Goal: Task Accomplishment & Management: Complete application form

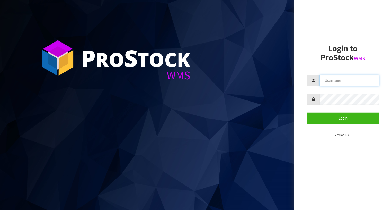
click at [339, 82] on input "text" at bounding box center [349, 80] width 59 height 11
type input "BABW"
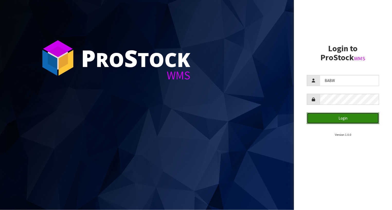
click at [364, 118] on button "Login" at bounding box center [343, 117] width 72 height 11
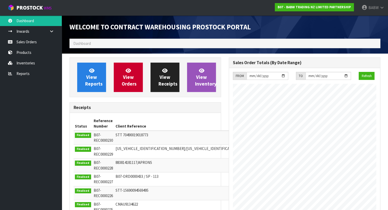
scroll to position [285, 159]
click at [21, 42] on link "Sales Orders" at bounding box center [31, 42] width 62 height 11
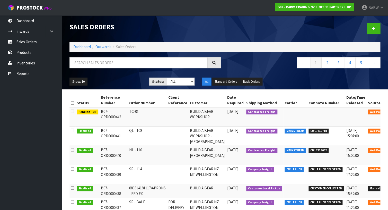
click at [136, 130] on td "QL - 108" at bounding box center [147, 135] width 39 height 19
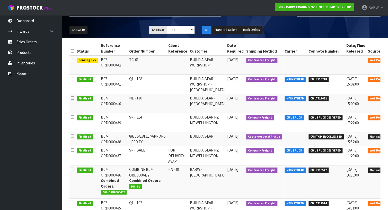
scroll to position [57, 0]
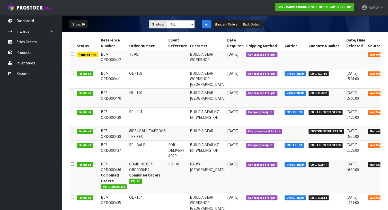
drag, startPoint x: 376, startPoint y: 112, endPoint x: 372, endPoint y: 113, distance: 3.9
click at [392, 112] on icon at bounding box center [395, 112] width 4 height 3
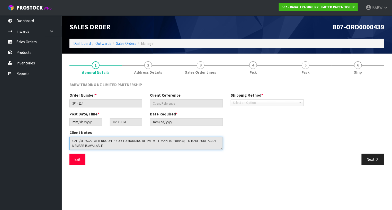
click at [119, 146] on textarea at bounding box center [145, 143] width 153 height 13
drag, startPoint x: 122, startPoint y: 147, endPoint x: 37, endPoint y: 127, distance: 87.4
click at [37, 127] on body "Toggle navigation ProStock WMS B07 - BABW TRADING NZ LIMITED PARTNERSHIP BABW L…" at bounding box center [196, 105] width 392 height 210
click at [73, 160] on button "Exit" at bounding box center [77, 158] width 16 height 11
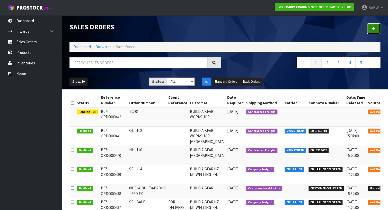
click at [376, 29] on link at bounding box center [373, 28] width 13 height 11
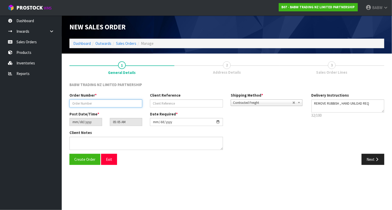
click at [98, 99] on input "text" at bounding box center [105, 103] width 73 height 8
type input "SP - 115"
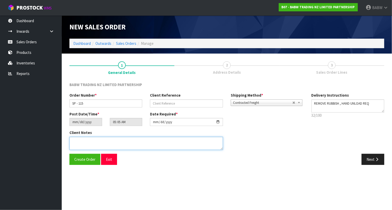
click at [99, 144] on textarea at bounding box center [145, 143] width 153 height 13
paste textarea "CALL/MESSGAE AFTERNOON PRIOR TO MORNING DELIVERY - FRANKI 0273810540, TO MAKE S…"
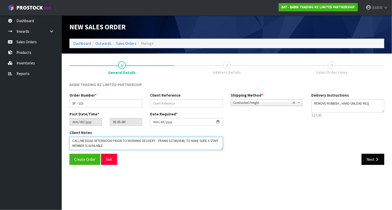
type textarea "CALL/MESSGAE AFTERNOON PRIOR TO MORNING DELIVERY - FRANKI 0273810540, TO MAKE S…"
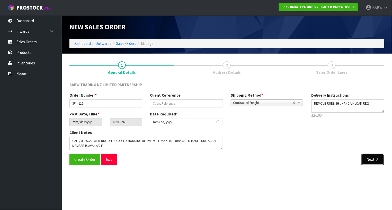
click at [371, 159] on button "Next" at bounding box center [372, 158] width 23 height 11
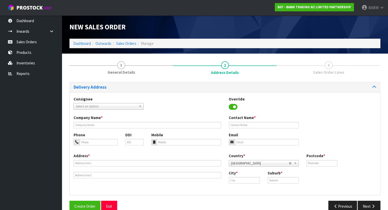
click at [111, 106] on span "Select an Option" at bounding box center [106, 106] width 61 height 6
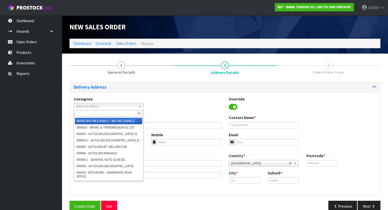
paste input "BABMTWELLINGTON"
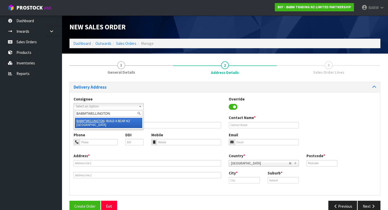
type input "BABMTWELLINGTON"
click at [113, 125] on li "BABMTWELLINGTON - BUILD A BEAR NZ MT [GEOGRAPHIC_DATA]" at bounding box center [108, 122] width 67 height 10
type input "BUILD A BEAR NZ MT WELLINGTON"
type input "[PERSON_NAME]"
type input "027 358 7202"
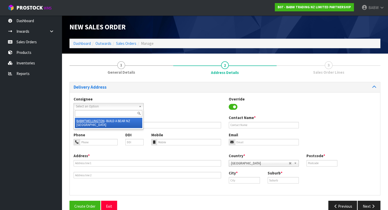
type input "SHOP S253 [STREET_ADDRESS]"
type input "1060"
type input "[GEOGRAPHIC_DATA]"
type input "MT [GEOGRAPHIC_DATA]"
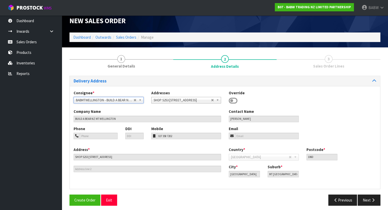
scroll to position [9, 0]
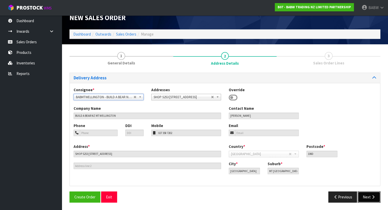
click at [369, 195] on button "Next" at bounding box center [368, 196] width 23 height 11
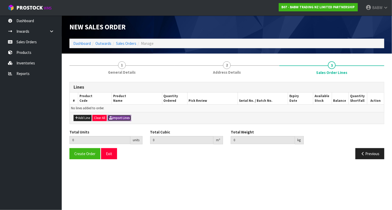
click at [128, 117] on button "Import Lines" at bounding box center [119, 118] width 24 height 6
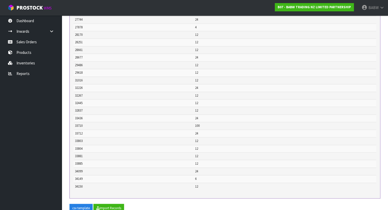
scroll to position [274, 0]
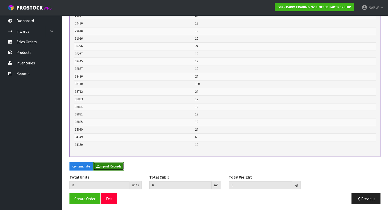
click at [113, 165] on button "Import Records" at bounding box center [108, 166] width 31 height 8
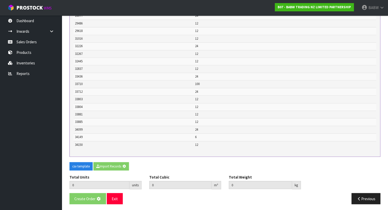
type input "524"
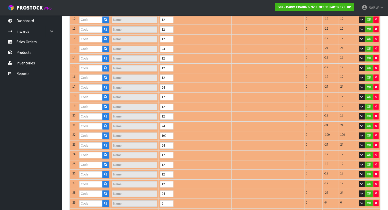
type input "23493"
type input "BLUE DOCTOR SCRU"
type input "20526"
type input "POLICE OFFICER"
type input "22137"
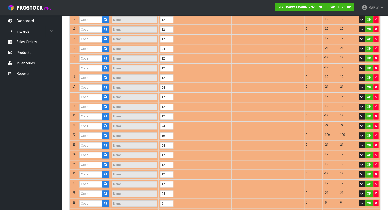
type input "KHAKI SHORTS"
type input "20028"
type input "RAINBOW TUTU SKI"
type input "26518"
type input "TIMELESS TEDDY 2"
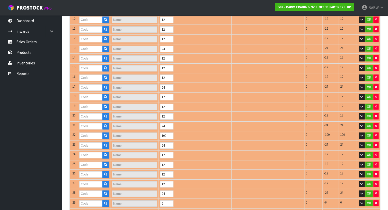
type input "24621"
type input "RAINBOW FLAT UPDATE"
type input "27878"
type input "RAINBOW CHAIR/BED"
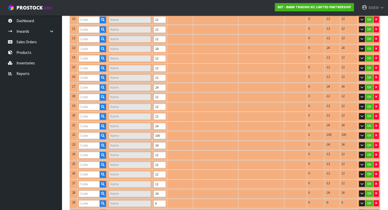
type input "23681"
type input "BUNNY SLIPPER II"
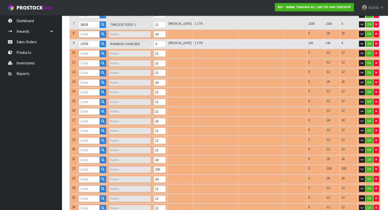
type input "28170"
type input "GAMER WRISTIE"
type input "27744"
type input "TOOTHLESS UPDT I"
type input "28661"
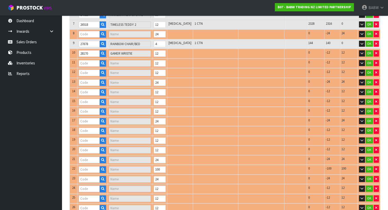
type input "STITCH SLEEPER"
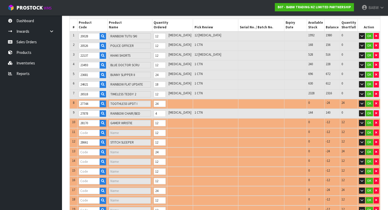
type input "29486"
type input "AXOLOTL"
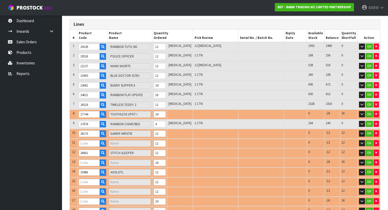
type input "32226"
type input "WINTER BOOT"
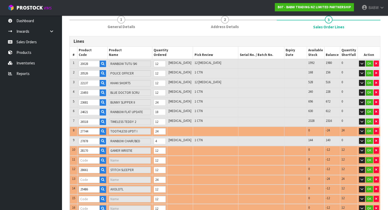
type input "28251"
type input "PNK BDAY PRINCESS [PERSON_NAME]"
type input "29618"
type input "STACK LOVE TEE"
type input "31016"
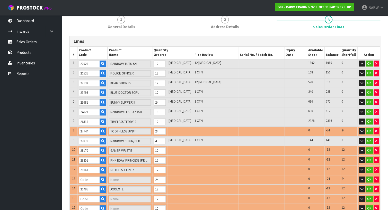
type input "AXOLOTL SLEEPER"
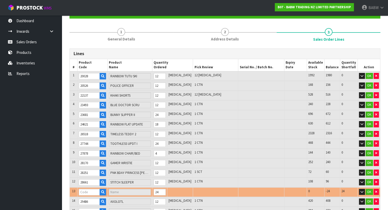
type input "32445"
type input "HG GLITTER BOOTS"
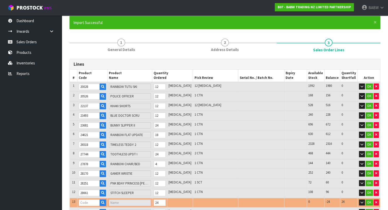
type input "33436"
type input "4PK RIBBON BOWS"
type input "28677"
type input "BLACK FRAME GLASSES"
type input "32267"
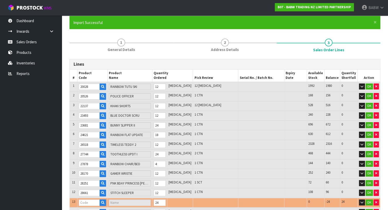
type input "HK BB NARWHAL"
type input "32837"
type input "PP DACHSHUND"
type input "33710"
type input "GREEN OP TUTTI FRUITTI SCENTIMENT"
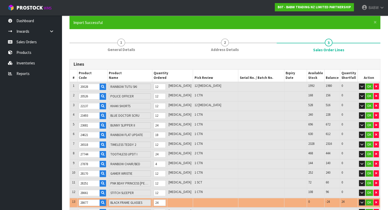
type input "33803"
type input "FRAYD [PERSON_NAME]"
type input "33712"
type input "E GOBLIN"
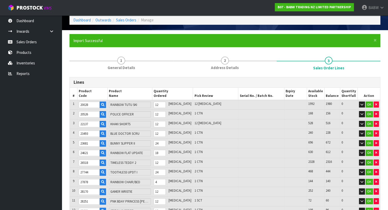
type input "33804"
type input "PINK [PERSON_NAME]"
type input "33885"
type input "TOY'S LEOP SKRT SET"
type input "34099"
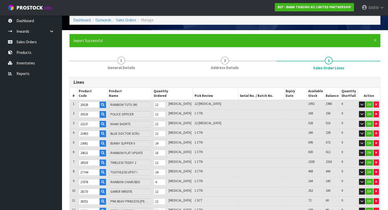
type input "ALL BLACKS RUGBY JERSEY SET"
type input "34149"
type input "GIANT OOGIE"
type input "33881"
type input "SUPRMN MOVIE CSTM"
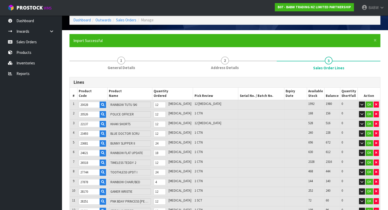
type input "0.529364"
type input "38.472"
type input "34150"
type input "[PERSON_NAME] W SLPR SET"
drag, startPoint x: 167, startPoint y: 104, endPoint x: 159, endPoint y: 103, distance: 8.0
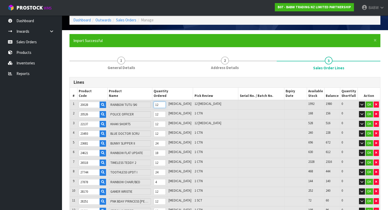
click at [160, 103] on td "12" at bounding box center [159, 105] width 15 height 10
type input "514"
type input "0.522474"
type input "38.102"
type input "2"
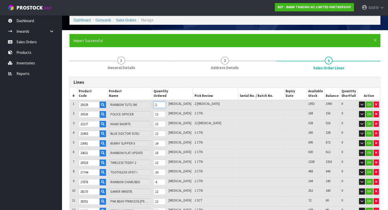
type input "536"
type input "0.536776"
type input "38.928"
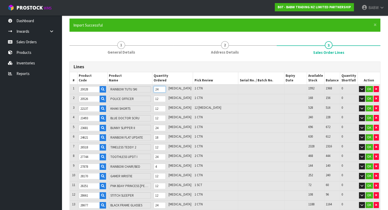
scroll to position [52, 0]
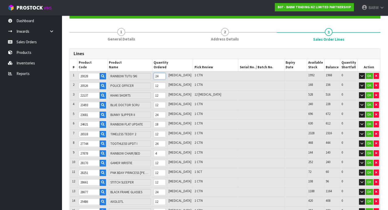
type input "24"
click at [152, 95] on tr "3 22137 KHAKI SHORTS 12 [MEDICAL_DATA] 12 [MEDICAL_DATA] 528 516 0 OK" at bounding box center [225, 95] width 310 height 10
type input "526"
type input "0.533526"
type input "38.528"
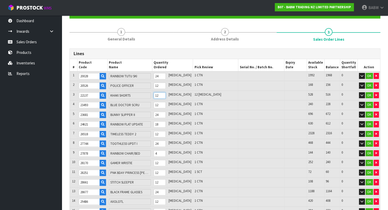
type input "2"
type input "547"
type input "0.540351"
type input "39.368"
type input "23"
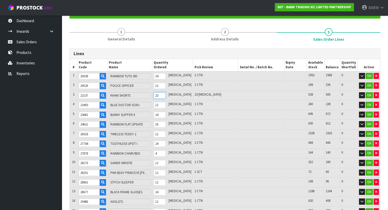
type input "526"
type input "0.533526"
type input "38.528"
type input "2"
type input "548"
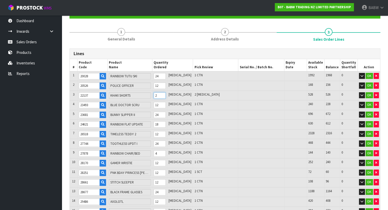
type input "0.540436"
type input "39.368"
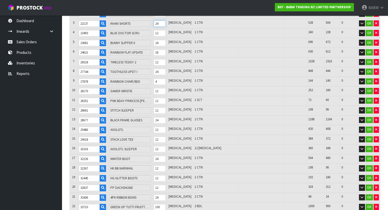
scroll to position [138, 0]
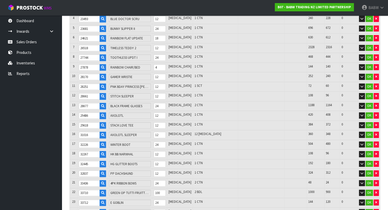
type input "24"
click at [156, 132] on tr "16 31016 AXOLOTL SLEEPER 12 [MEDICAL_DATA] 12 [MEDICAL_DATA] 360 348 0 OK" at bounding box center [225, 135] width 310 height 10
type input "538"
type input "0.536186"
type input "38.908"
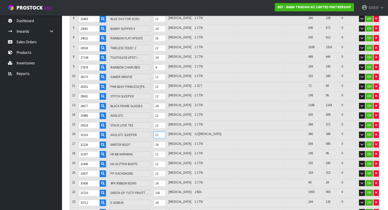
type input "2"
type input "560"
type input "0.545536"
type input "39.916"
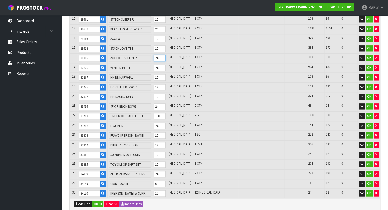
scroll to position [223, 0]
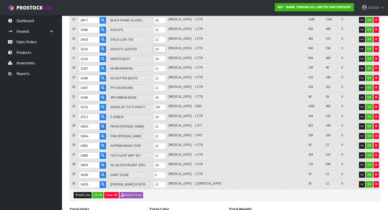
type input "24"
drag, startPoint x: 167, startPoint y: 181, endPoint x: 160, endPoint y: 179, distance: 7.1
click at [161, 181] on input "12" at bounding box center [159, 184] width 12 height 6
type input "550"
type input "0.545526"
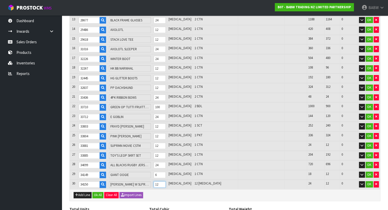
type input "38.936"
type input "2"
type input "572"
type input "0.594034"
type input "43.44"
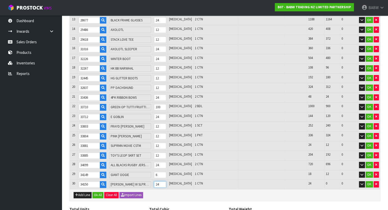
type input "24"
click at [175, 196] on div "Add Line Ok All Clear All Import Lines" at bounding box center [225, 195] width 310 height 12
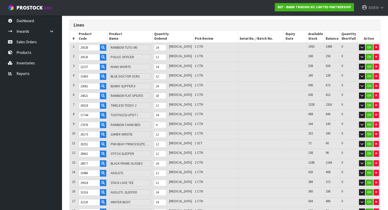
scroll to position [253, 0]
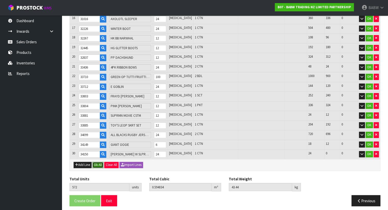
click at [97, 162] on button "Ok All" at bounding box center [97, 164] width 11 height 6
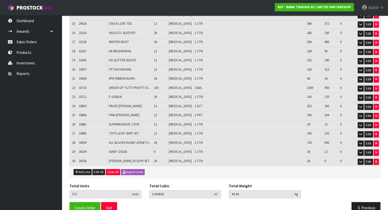
scroll to position [238, 0]
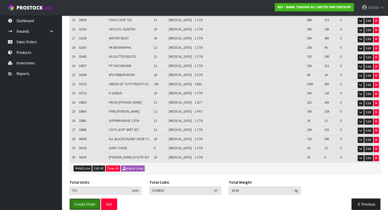
click at [93, 201] on span "Create Order" at bounding box center [84, 203] width 21 height 5
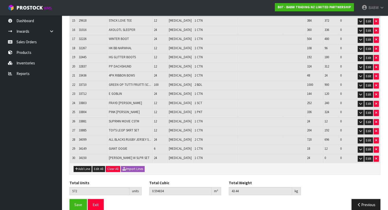
scroll to position [238, 0]
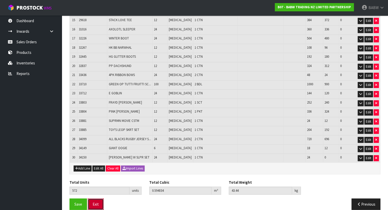
click at [96, 199] on button "Exit" at bounding box center [96, 203] width 16 height 11
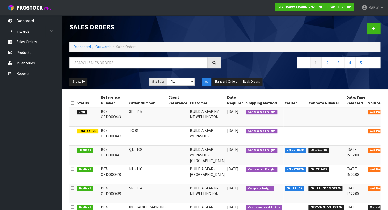
click at [130, 169] on td "NL - 110" at bounding box center [147, 174] width 39 height 19
drag, startPoint x: 378, startPoint y: 169, endPoint x: 375, endPoint y: 169, distance: 2.8
click at [392, 169] on icon at bounding box center [395, 169] width 4 height 3
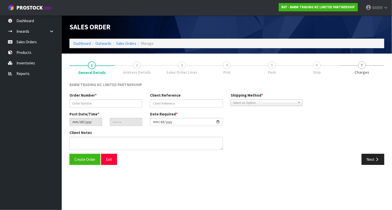
type input "NL - 110"
type input "[DATE]"
type input "14:39:00.000"
type input "[DATE]"
type textarea "DELIVER BETWEEN 8AM AND 8.30AM CALL - [PERSON_NAME] ON [PHONE_NUMBER] AFTERNOON…"
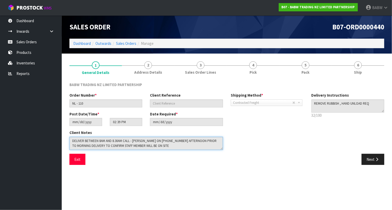
drag, startPoint x: 162, startPoint y: 144, endPoint x: 48, endPoint y: 131, distance: 114.9
click at [49, 131] on body "Toggle navigation ProStock WMS B07 - BABW TRADING NZ LIMITED PARTNERSHIP BABW L…" at bounding box center [196, 105] width 392 height 210
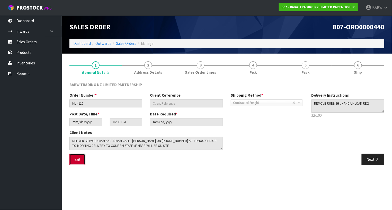
click at [83, 159] on button "Exit" at bounding box center [77, 158] width 16 height 11
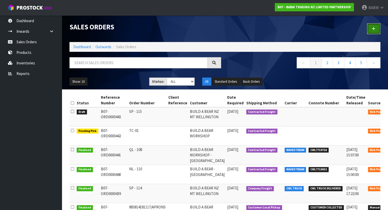
click at [375, 26] on link at bounding box center [373, 28] width 13 height 11
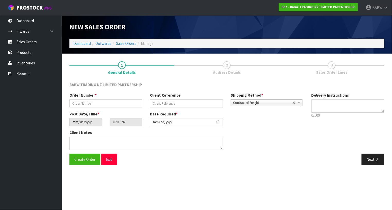
type textarea "REMOVE RUBBISH , HAND UNLOAD REQ"
click at [92, 103] on input "text" at bounding box center [105, 103] width 73 height 8
type input "NL - 111"
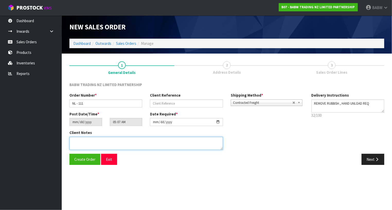
click at [99, 142] on textarea at bounding box center [145, 143] width 153 height 13
paste textarea "DELIVER BETWEEN 8AM AND 8.30AM CALL - [PERSON_NAME] ON [PHONE_NUMBER] AFTERNOON…"
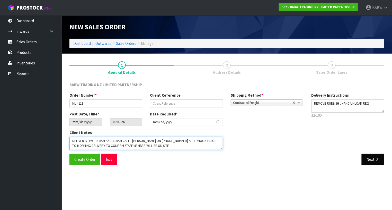
type textarea "DELIVER BETWEEN 8AM AND 8.30AM CALL - [PERSON_NAME] ON [PHONE_NUMBER] AFTERNOON…"
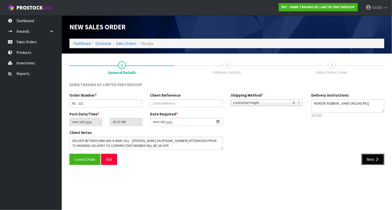
click at [364, 159] on button "Next" at bounding box center [372, 158] width 23 height 11
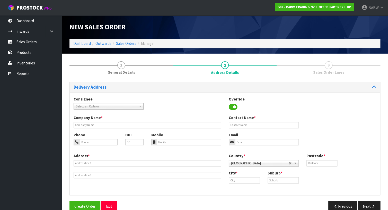
click at [111, 102] on div "Consignee 000001.BAY MECHANICS - BAY MECHANICS 000001A - BRAKE & TRANSMISSION N…" at bounding box center [109, 102] width 78 height 13
click at [109, 109] on div "Select an Option" at bounding box center [109, 106] width 70 height 6
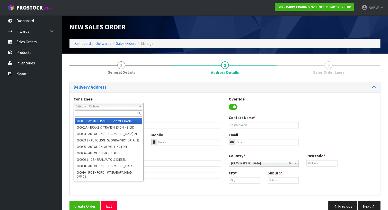
click at [86, 114] on input "text" at bounding box center [108, 113] width 67 height 6
paste input "BABNORTHLANDS"
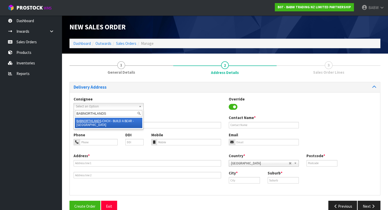
type input "BABNORTHLANDS"
click at [117, 120] on li "BABNORTHLANDS -CHCH - BUILD A BEAR - [GEOGRAPHIC_DATA]" at bounding box center [108, 122] width 67 height 10
type input "BUILD A BEAR - [GEOGRAPHIC_DATA]"
type input "[PERSON_NAME]"
type input "[PHONE_NUMBER] ,"
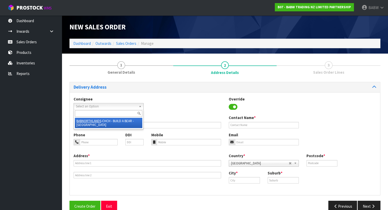
type input "0221550016"
type input "[EMAIL_ADDRESS][DOMAIN_NAME]"
type input "SHOP S111, [STREET_ADDRESS]"
type input "[GEOGRAPHIC_DATA]"
type input "8052"
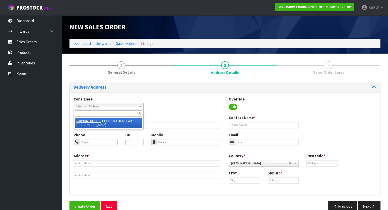
type input "[GEOGRAPHIC_DATA]"
type input "PAPANUI"
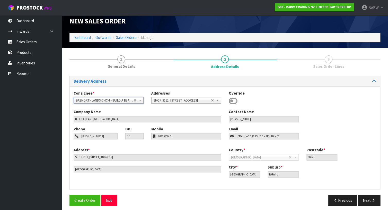
scroll to position [9, 0]
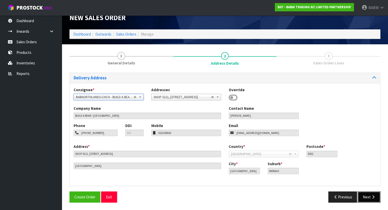
click at [374, 197] on icon "button" at bounding box center [372, 197] width 5 height 4
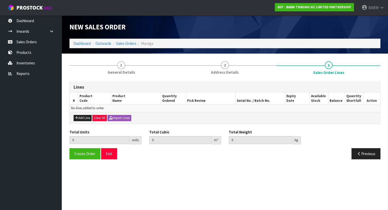
scroll to position [0, 0]
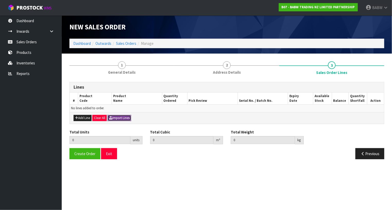
click at [123, 116] on button "Import Lines" at bounding box center [119, 118] width 24 height 6
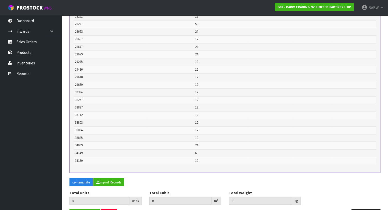
scroll to position [297, 0]
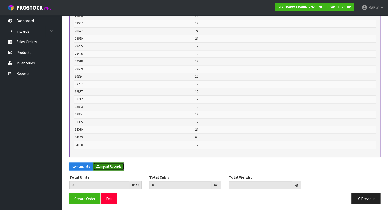
click at [108, 165] on button "Import Records" at bounding box center [108, 166] width 31 height 8
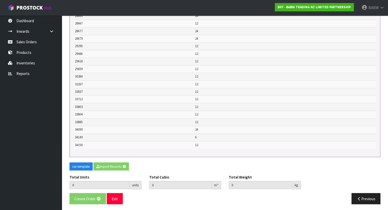
type input "542"
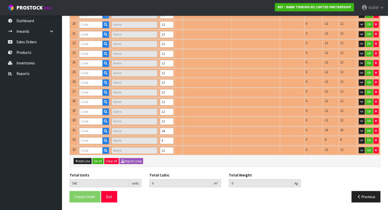
type input "20028"
type input "RAINBOW TUTU SKI"
type input "20526"
type input "POLICE OFFICER"
type input "21204"
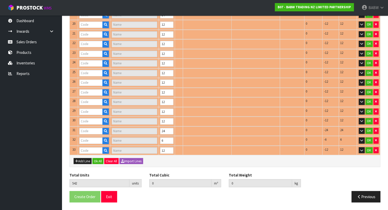
type input "WHITE SATIN PANT"
type input "23681"
type input "BUNNY SLIPPER II"
type input "24088"
type input "RED PLAID PJS"
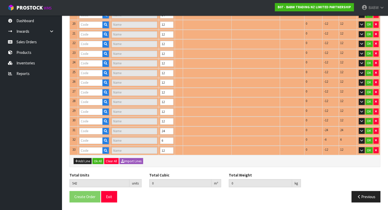
type input "24935"
type input "BUILD-A-SND 17"
type input "24621"
type input "RAINBOW FLAT UPDATE"
type input "24625"
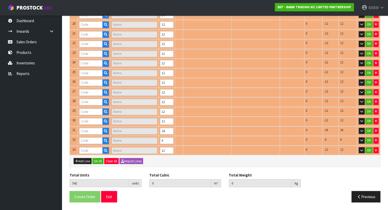
type input "WHITE SEQ FLAT UPDATE"
type input "24357"
type input "PASTEL SWIRL KIT"
type input "24867"
type input "LONGHORN II"
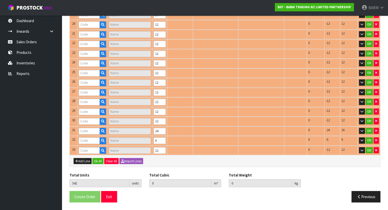
type input "28170"
type input "GAMER WRISTIE"
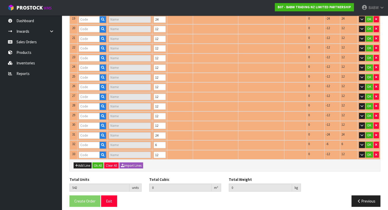
type input "27878"
type input "RAINBOW CHAIR/BED"
type input "28251"
type input "PNK BDAY PRINCESS [PERSON_NAME]"
type input "27744"
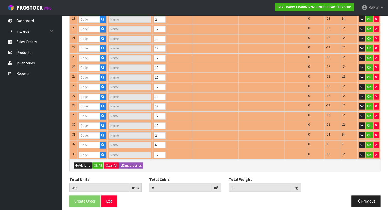
type input "TOOTHLESS UPDT I"
type input "28297"
type input "I LOVE YOU 2020"
type input "28663"
type input "WHITE TEE NEW"
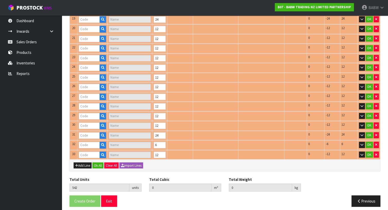
type input "28667"
type input "GRN CAMO UNIF NF"
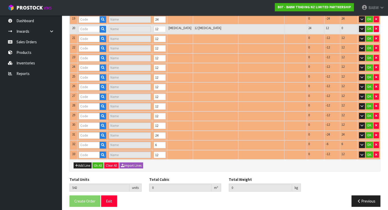
type input "29295"
type input "E WORRY FREE BEAR"
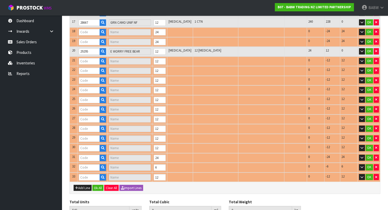
type input "29486"
type input "AXOLOTL"
type input "28679"
type input "BLACK SUNGLASSES"
type input "28677"
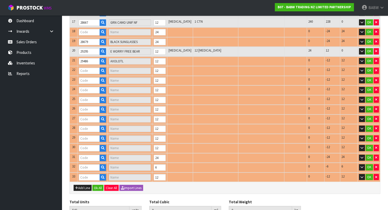
type input "BLACK FRAME GLASSES"
type input "29618"
type input "STACK LOVE TEE"
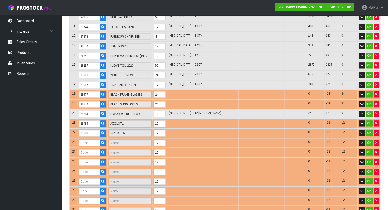
type input "29659"
type input "HUGS [PERSON_NAME]"
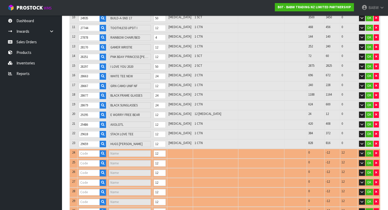
type input "33712"
type input "E GOBLIN"
type input "32267"
type input "HK BB NARWHAL"
type input "30384"
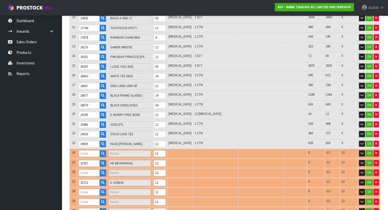
type input "LT DSTRESSED [PERSON_NAME]"
type input "32837"
type input "PP DACHSHUND"
type input "33803"
type input "FRAYD [PERSON_NAME]"
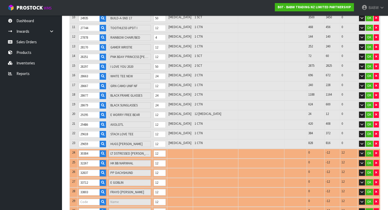
type input "33804"
type input "PINK [PERSON_NAME]"
type input "34150"
type input "[PERSON_NAME] W SLPR SET"
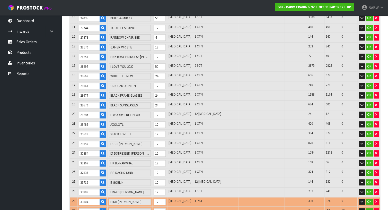
type input "33885"
type input "TOY'S LEOP SKRT SET"
type input "0.538722"
type input "45.008"
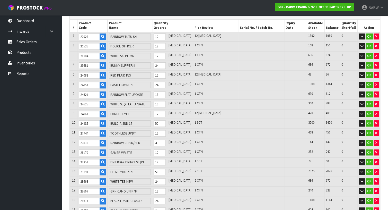
scroll to position [82, 0]
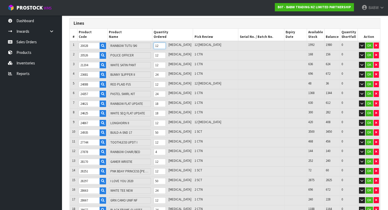
click at [138, 44] on tr "1 20028 RAINBOW TUTU SKI 12 [MEDICAL_DATA] 12 [MEDICAL_DATA] 1992 1980 0 OK" at bounding box center [225, 46] width 310 height 10
drag, startPoint x: 166, startPoint y: 84, endPoint x: 158, endPoint y: 81, distance: 8.1
click at [158, 81] on tr "5 24088 RED PLAID PJS 12 [MEDICAL_DATA] 12 [MEDICAL_DATA] 48 36 0 OK" at bounding box center [225, 84] width 310 height 10
click at [152, 120] on tr "9 24867 LONGHORN II 12 [MEDICAL_DATA] 12 [MEDICAL_DATA] 420 408 0 OK" at bounding box center [225, 123] width 310 height 10
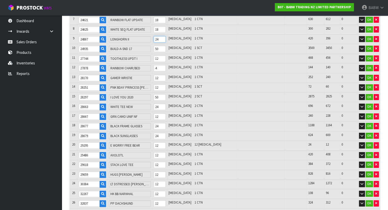
scroll to position [196, 0]
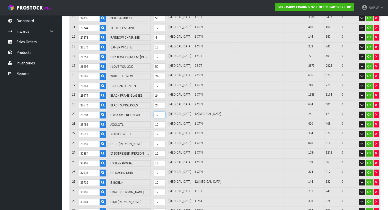
click at [156, 112] on tr "20 29295 E WORRY FREE BEAR 12 [MEDICAL_DATA] 12 [MEDICAL_DATA] 24 12 0 OK" at bounding box center [225, 115] width 310 height 10
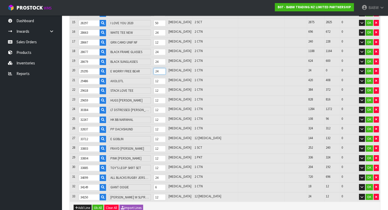
scroll to position [253, 0]
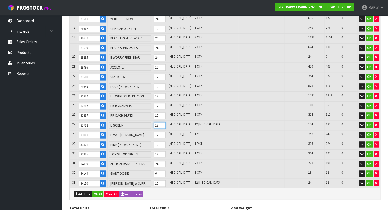
click at [152, 123] on tr "27 33712 E GOBLIN 12 [MEDICAL_DATA] 12 [MEDICAL_DATA] 144 132 0 OK" at bounding box center [225, 125] width 310 height 10
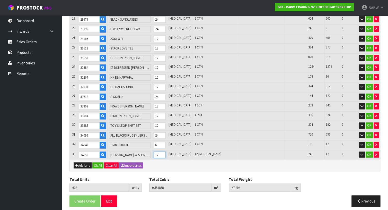
click at [150, 150] on tr "33 34150 [PERSON_NAME] W SLPR SET 12 [MEDICAL_DATA] 12 [MEDICAL_DATA] 24 12 0 OK" at bounding box center [225, 155] width 310 height 10
click at [171, 163] on div "Add Line Ok All Clear All Import Lines" at bounding box center [225, 165] width 310 height 12
click at [96, 162] on button "Ok All" at bounding box center [97, 165] width 11 height 6
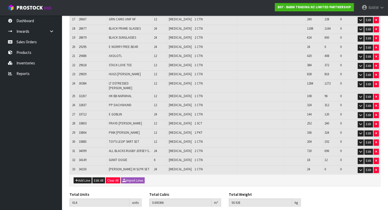
scroll to position [265, 0]
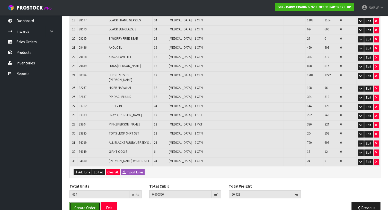
click at [86, 205] on span "Create Order" at bounding box center [84, 207] width 21 height 5
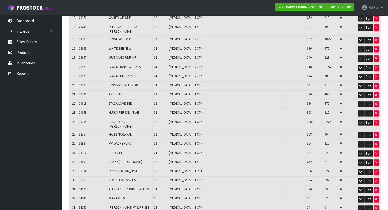
scroll to position [265, 0]
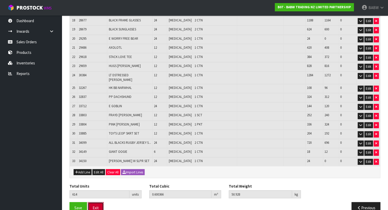
click at [98, 202] on button "Exit" at bounding box center [96, 207] width 16 height 11
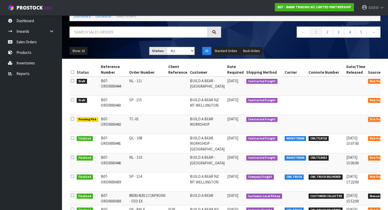
scroll to position [86, 0]
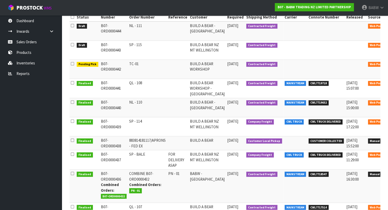
click at [390, 82] on link at bounding box center [395, 84] width 10 height 8
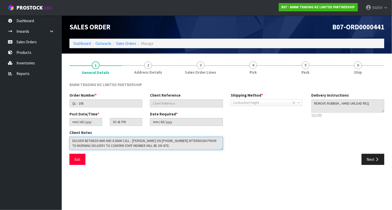
drag, startPoint x: 161, startPoint y: 148, endPoint x: 39, endPoint y: 135, distance: 123.0
click at [39, 135] on body "Toggle navigation ProStock WMS B07 - BABW TRADING NZ LIMITED PARTNERSHIP BABW L…" at bounding box center [196, 105] width 392 height 210
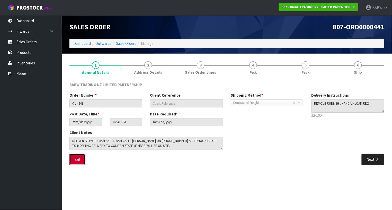
click at [78, 159] on button "Exit" at bounding box center [77, 158] width 16 height 11
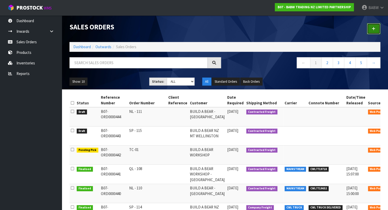
click at [372, 28] on icon at bounding box center [373, 29] width 4 height 4
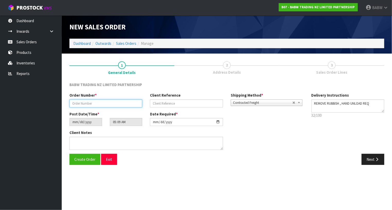
click at [128, 103] on input "text" at bounding box center [105, 103] width 73 height 8
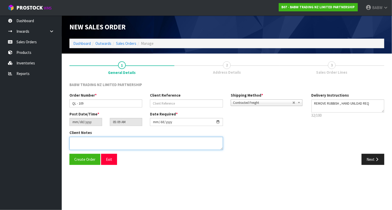
click at [121, 144] on textarea at bounding box center [145, 143] width 153 height 13
paste textarea "DELIVER BETWEEN 8AM AND 8.30AM CALL - [PERSON_NAME] ON [PHONE_NUMBER] AFTERNOON…"
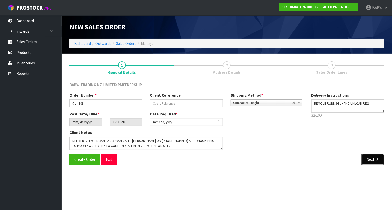
click at [373, 162] on button "Next" at bounding box center [372, 158] width 23 height 11
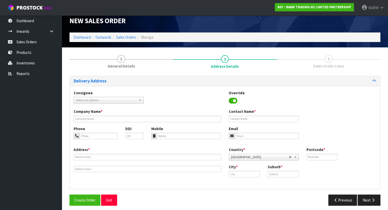
scroll to position [9, 0]
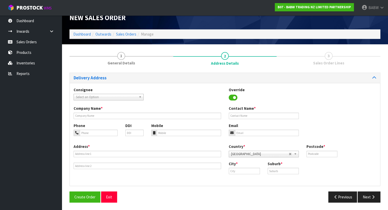
click at [105, 97] on span "Select an Option" at bounding box center [106, 97] width 61 height 6
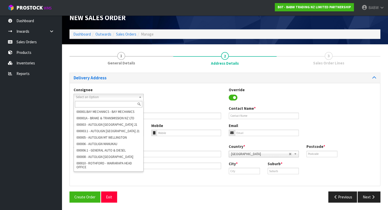
paste input "BABQUEENSGATE"
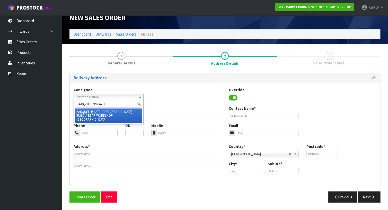
click at [122, 110] on li "BABQUEENSGATE - [GEOGRAPHIC_DATA] - BUILD A BEAR WORKSHOP - [GEOGRAPHIC_DATA]" at bounding box center [108, 115] width 67 height 14
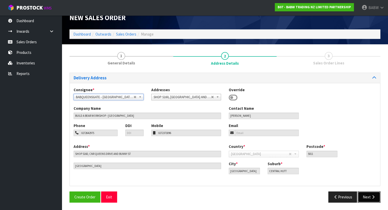
click at [374, 193] on button "Next" at bounding box center [368, 196] width 23 height 11
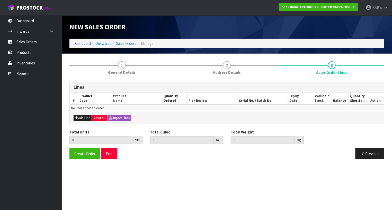
drag, startPoint x: 328, startPoint y: 135, endPoint x: 319, endPoint y: 135, distance: 8.5
click at [328, 135] on div "Total Units 0 units Total Cubic 0 m³ Total Weight 0 kg" at bounding box center [227, 138] width 322 height 19
click at [121, 118] on button "Import Lines" at bounding box center [119, 118] width 24 height 6
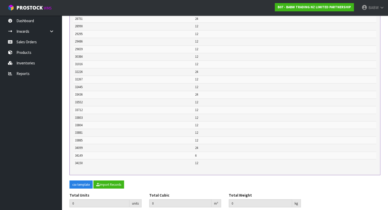
scroll to position [350, 0]
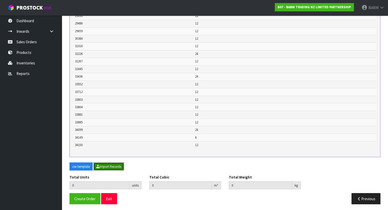
click at [111, 163] on button "Import Records" at bounding box center [108, 166] width 31 height 8
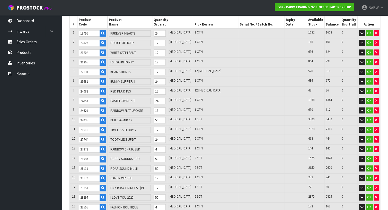
scroll to position [85, 0]
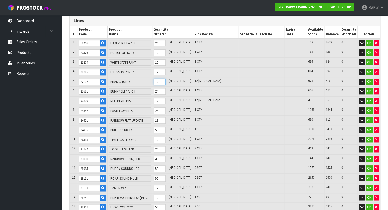
click at [145, 79] on tr "5 22137 KHAKI SHORTS 12 [MEDICAL_DATA] 12 [MEDICAL_DATA] 528 516 0 OK" at bounding box center [225, 82] width 310 height 10
click at [144, 99] on tr "7 24088 RED PLAID PJS 2 [MEDICAL_DATA] 12 [MEDICAL_DATA] 48 36 0 OK" at bounding box center [225, 101] width 310 height 10
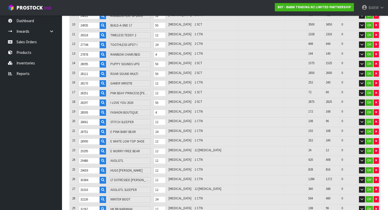
scroll to position [199, 0]
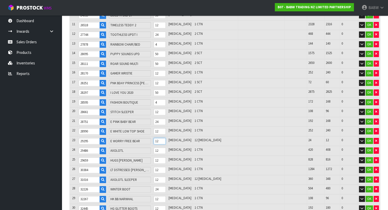
click at [157, 137] on tr "23 29295 E WORRY FREE BEAR 12 [MEDICAL_DATA] 12 [MEDICAL_DATA] 24 12 0 OK" at bounding box center [225, 141] width 310 height 10
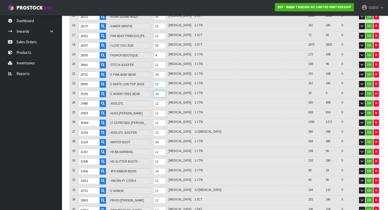
scroll to position [256, 0]
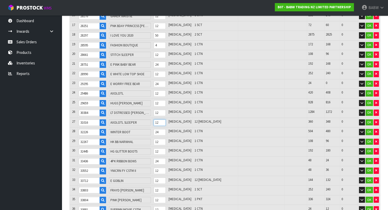
click at [155, 118] on tr "27 31016 AXOLOTL SLEEPER 12 [MEDICAL_DATA] 12 [MEDICAL_DATA] 360 348 0 OK" at bounding box center [225, 122] width 310 height 10
click at [156, 175] on tr "33 33712 E GOBLIN 12 [MEDICAL_DATA] 12 [MEDICAL_DATA] 144 132 0 OK" at bounding box center [225, 180] width 310 height 10
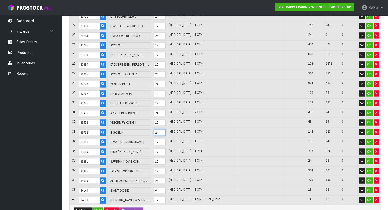
scroll to position [313, 0]
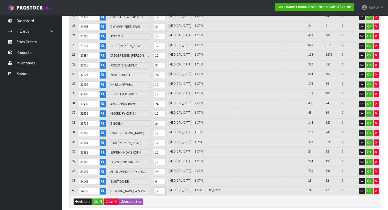
drag, startPoint x: 167, startPoint y: 186, endPoint x: 146, endPoint y: 183, distance: 20.5
click at [147, 186] on tr "40 34150 [PERSON_NAME] W SLPR SET 12 [MEDICAL_DATA] 12 [MEDICAL_DATA] 24 12 0 OK" at bounding box center [225, 191] width 310 height 10
click at [190, 195] on div "Add Line Ok All Clear All Import Lines" at bounding box center [225, 201] width 310 height 12
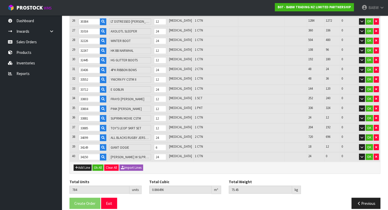
scroll to position [349, 0]
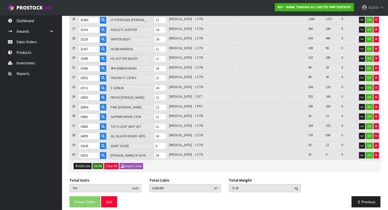
click at [97, 162] on button "Ok All" at bounding box center [97, 165] width 11 height 6
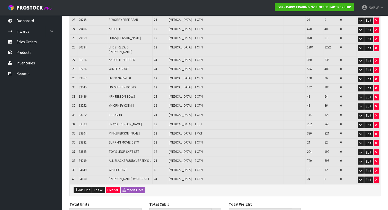
scroll to position [328, 0]
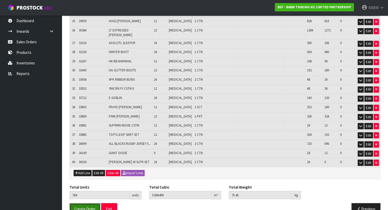
click at [90, 206] on span "Create Order" at bounding box center [84, 208] width 21 height 5
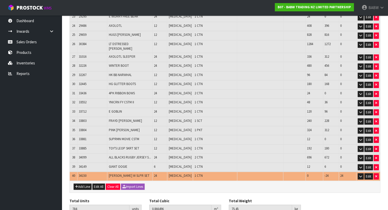
scroll to position [328, 0]
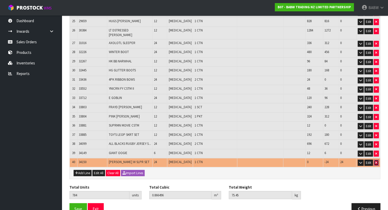
click at [376, 160] on icon "button" at bounding box center [376, 161] width 2 height 3
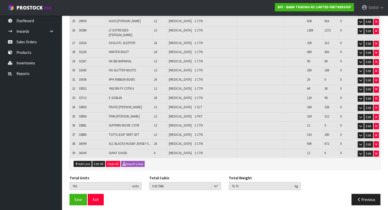
scroll to position [319, 0]
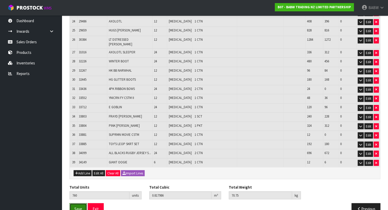
click at [76, 206] on span "Save" at bounding box center [78, 208] width 8 height 5
click at [97, 203] on button "Exit" at bounding box center [96, 208] width 16 height 11
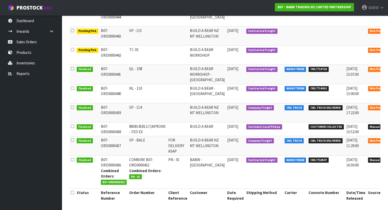
scroll to position [120, 0]
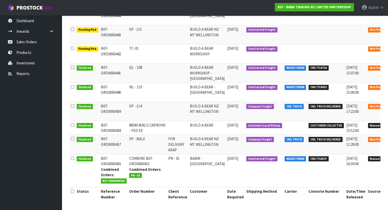
click at [199, 167] on td "BABW - [GEOGRAPHIC_DATA]" at bounding box center [206, 170] width 37 height 33
drag, startPoint x: 200, startPoint y: 167, endPoint x: 179, endPoint y: 156, distance: 23.8
click at [179, 156] on tr "Finalised B07-ORD0000436 Combined Orders: B07-ORD0000432 COMBINE B07-ORD0000432…" at bounding box center [235, 170] width 332 height 33
click at [392, 160] on icon at bounding box center [395, 159] width 4 height 3
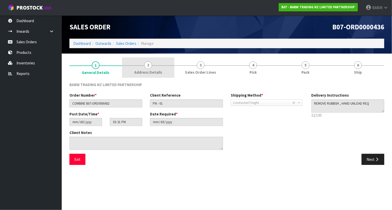
drag, startPoint x: 140, startPoint y: 72, endPoint x: 169, endPoint y: 77, distance: 29.8
click at [140, 72] on span "Address Details" at bounding box center [148, 71] width 28 height 5
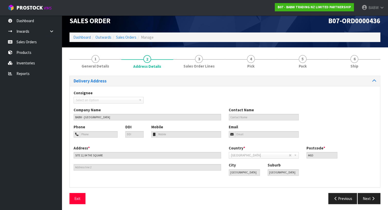
scroll to position [8, 0]
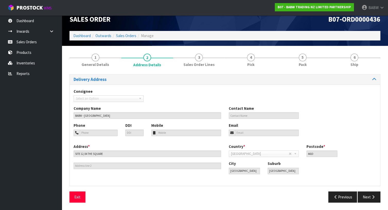
click at [23, 125] on ul "Dashboard Inwards Purchase Orders Receipts Sales Orders Products Inventories Re…" at bounding box center [31, 112] width 62 height 194
click at [78, 201] on button "Exit" at bounding box center [77, 196] width 16 height 11
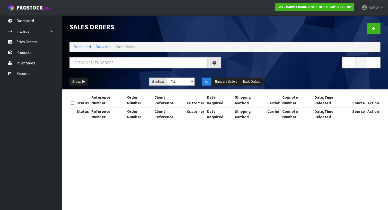
drag, startPoint x: 78, startPoint y: 194, endPoint x: 82, endPoint y: 187, distance: 7.8
click at [78, 194] on section "Sales Orders Dashboard Outwards Sales Orders ← 1 → Show: 10 5 10 25 50 Status: …" at bounding box center [194, 105] width 388 height 210
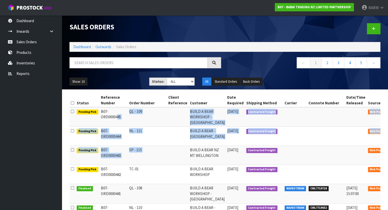
drag, startPoint x: 102, startPoint y: 107, endPoint x: 172, endPoint y: 157, distance: 85.7
click at [172, 157] on tbody "Pending Pick B07-ORD0000445 QL - 109 BUILD A BEAR WORKSHOP - [GEOGRAPHIC_DATA] …" at bounding box center [235, 207] width 332 height 200
